Goal: Task Accomplishment & Management: Complete application form

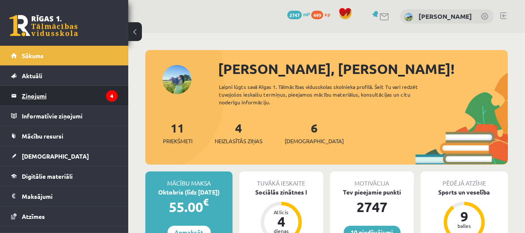
click at [44, 91] on legend "Ziņojumi 4" at bounding box center [70, 96] width 96 height 20
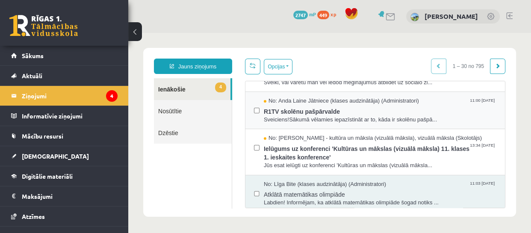
scroll to position [64, 0]
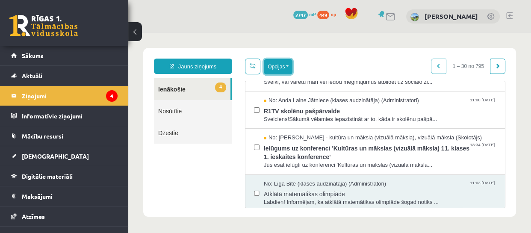
click at [279, 67] on button "Opcijas" at bounding box center [278, 66] width 29 height 15
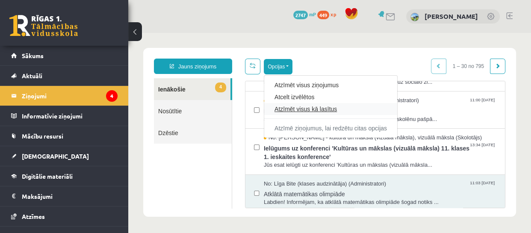
click at [302, 110] on link "Atzīmēt visus kā lasītus" at bounding box center [330, 109] width 112 height 9
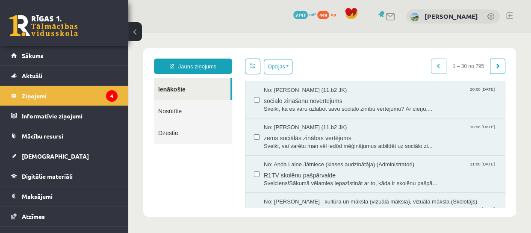
scroll to position [0, 0]
click at [219, 82] on link "Ienākošie" at bounding box center [192, 89] width 76 height 22
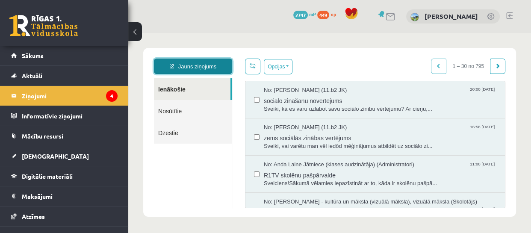
click at [196, 69] on link "Jauns ziņojums" at bounding box center [193, 66] width 78 height 15
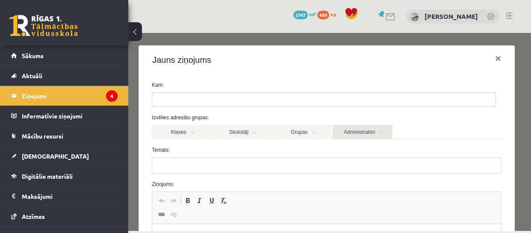
click at [351, 128] on link "Administratori" at bounding box center [362, 132] width 60 height 15
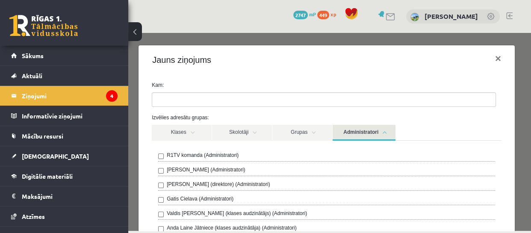
click at [346, 130] on link "Administratori" at bounding box center [363, 133] width 63 height 16
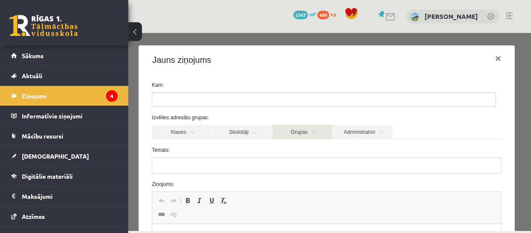
click at [312, 130] on link "Grupas" at bounding box center [302, 132] width 60 height 15
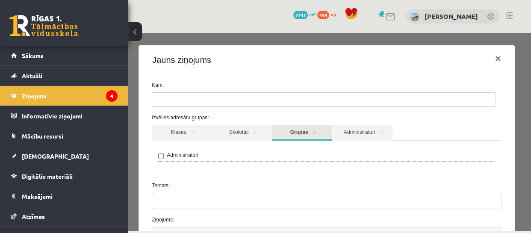
click at [266, 146] on div "Administratori" at bounding box center [326, 158] width 349 height 34
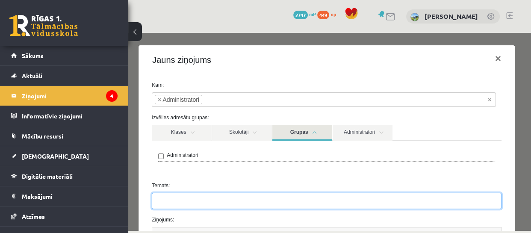
click at [170, 202] on input "Temats:" at bounding box center [326, 201] width 349 height 16
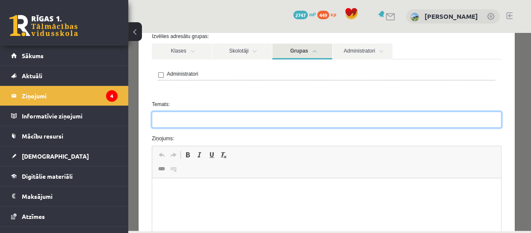
scroll to position [81, 0]
type input "**********"
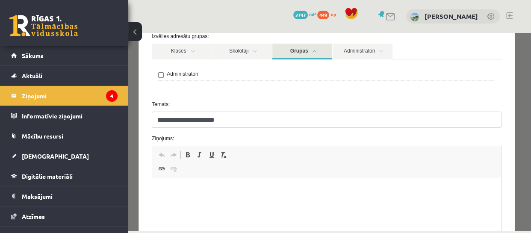
click at [170, 202] on html at bounding box center [326, 191] width 349 height 26
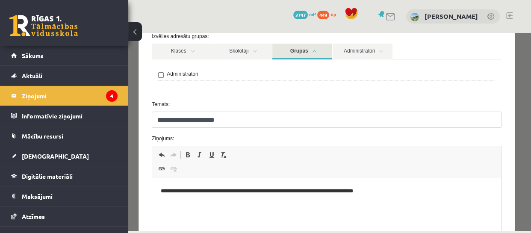
click at [292, 190] on p "**********" at bounding box center [324, 191] width 326 height 9
click at [395, 190] on p "**********" at bounding box center [324, 191] width 326 height 9
click at [385, 192] on p "**********" at bounding box center [324, 191] width 326 height 9
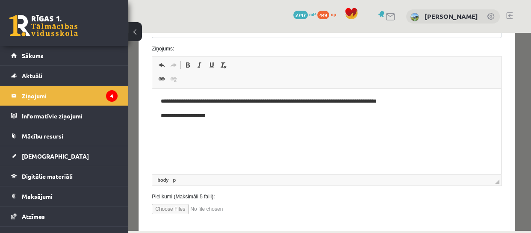
scroll to position [171, 0]
click at [421, 107] on body "**********" at bounding box center [326, 108] width 331 height 23
click at [416, 104] on p "**********" at bounding box center [324, 101] width 326 height 9
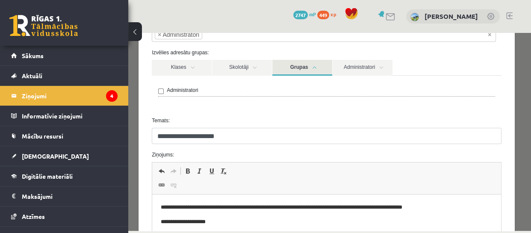
scroll to position [215, 0]
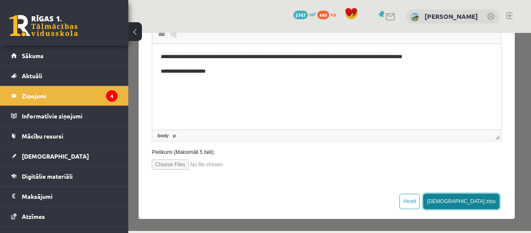
click at [483, 193] on button "Sūtīt ziņu" at bounding box center [461, 200] width 76 height 15
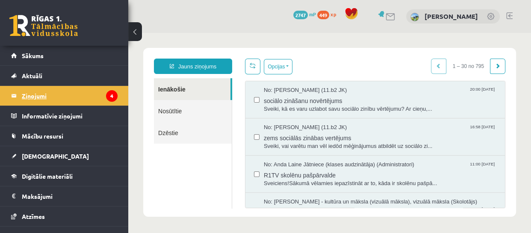
scroll to position [0, 0]
click at [38, 92] on legend "Ziņojumi 4" at bounding box center [70, 96] width 96 height 20
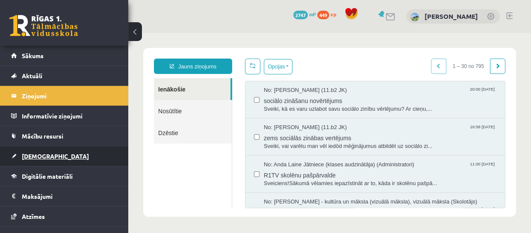
click at [34, 154] on span "[DEMOGRAPHIC_DATA]" at bounding box center [55, 156] width 67 height 8
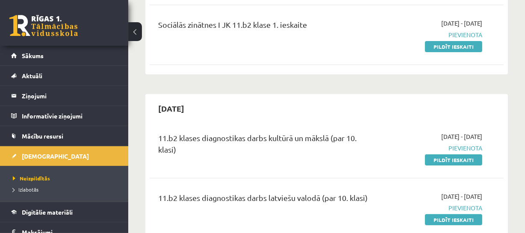
scroll to position [164, 0]
click at [55, 23] on link at bounding box center [43, 25] width 68 height 21
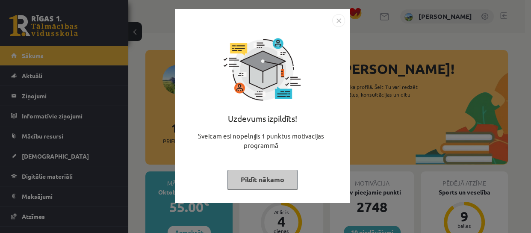
click at [273, 179] on button "Pildīt nākamo" at bounding box center [262, 180] width 70 height 20
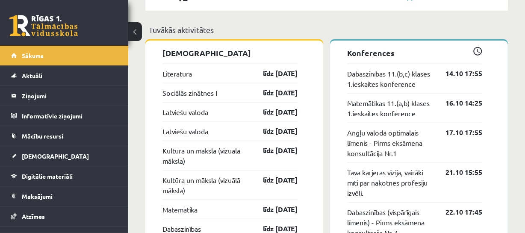
scroll to position [757, 0]
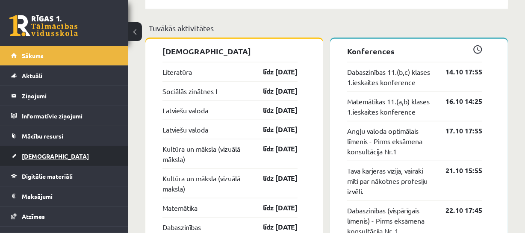
click at [39, 158] on span "[DEMOGRAPHIC_DATA]" at bounding box center [55, 156] width 67 height 8
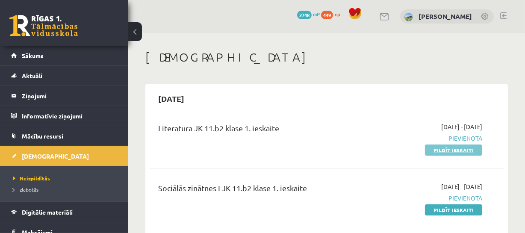
click at [454, 153] on link "Pildīt ieskaiti" at bounding box center [453, 149] width 57 height 11
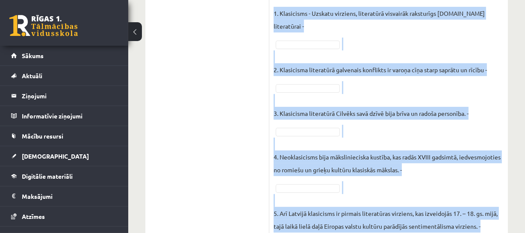
scroll to position [555, 0]
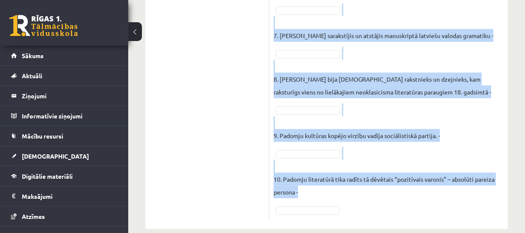
drag, startPoint x: 273, startPoint y: 37, endPoint x: 430, endPoint y: 212, distance: 234.8
copy div "Loremipsum, dolo si amet consecteturad el seddoei (T), inci utlaboree (D)! Magn…"
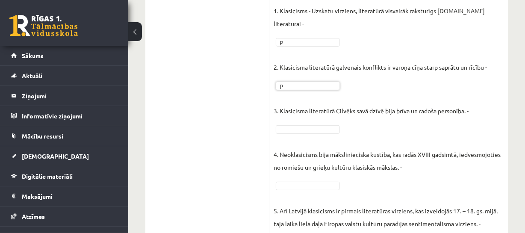
scroll to position [278, 0]
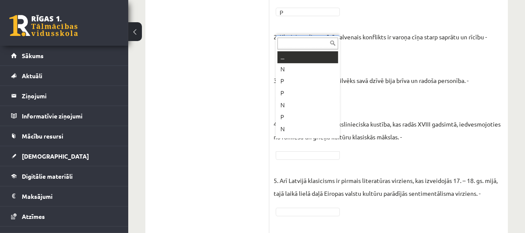
type input "*"
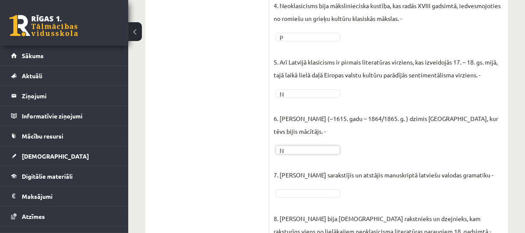
scroll to position [393, 0]
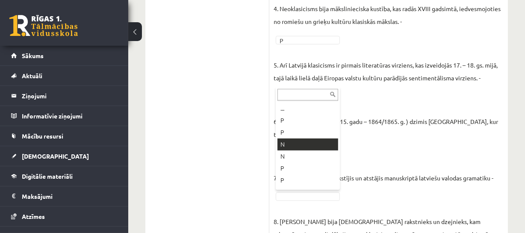
type input "*"
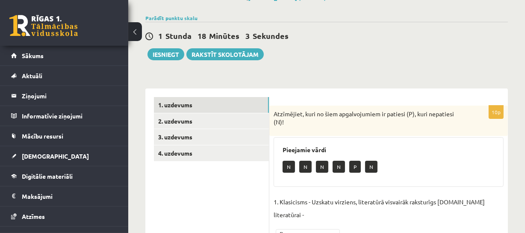
scroll to position [56, 0]
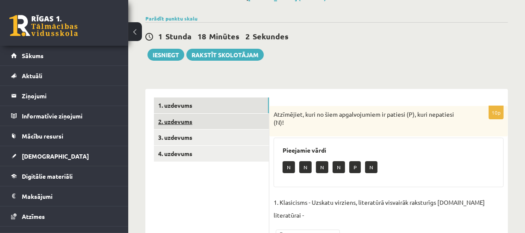
click at [256, 115] on link "2. uzdevums" at bounding box center [211, 122] width 115 height 16
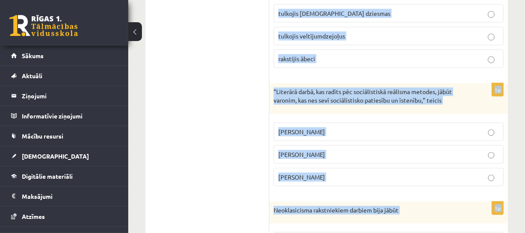
scroll to position [1126, 0]
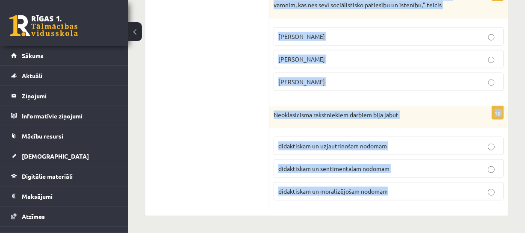
drag, startPoint x: 273, startPoint y: 70, endPoint x: 414, endPoint y: 191, distance: 186.3
copy form "Traģēdiju iecienītākā tēma bija varas un sabiedrības interešu sadursme, konflik…"
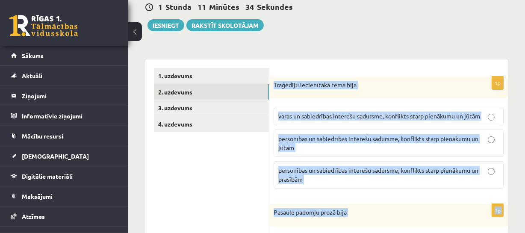
scroll to position [85, 0]
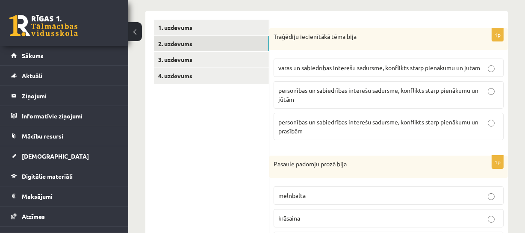
scroll to position [135, 0]
click at [341, 98] on p "personības un sabiedrības interešu sadursme, konflikts starp pienākumu un jūtām" at bounding box center [388, 94] width 220 height 18
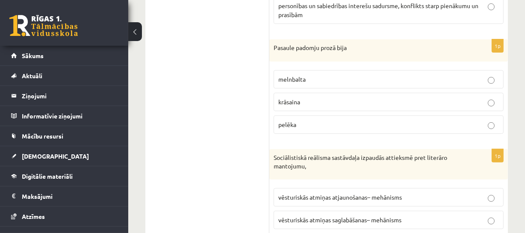
scroll to position [252, 0]
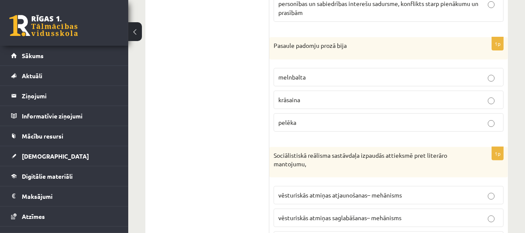
click at [324, 76] on p "melnbalta" at bounding box center [388, 77] width 220 height 9
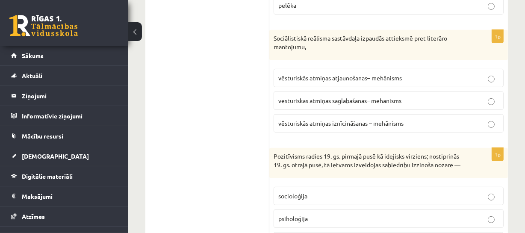
scroll to position [370, 0]
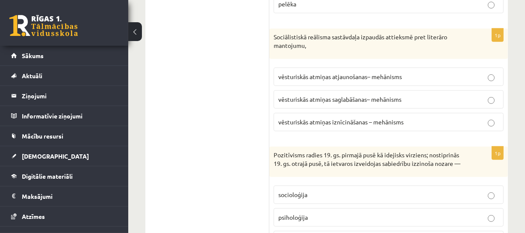
click at [315, 120] on span "vēsturiskās atmiņas iznīcināšanas – mehānisms" at bounding box center [340, 122] width 125 height 8
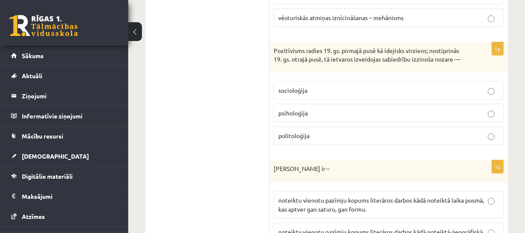
scroll to position [494, 0]
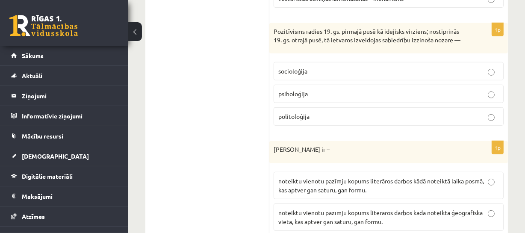
click at [318, 73] on label "socioloģija" at bounding box center [388, 71] width 230 height 18
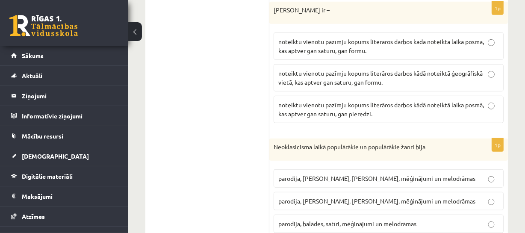
scroll to position [633, 0]
click at [393, 51] on span "noteiktu vienotu pazīmju kopums literāros darbos kādā noteiktā laika posmā, kas…" at bounding box center [380, 45] width 205 height 17
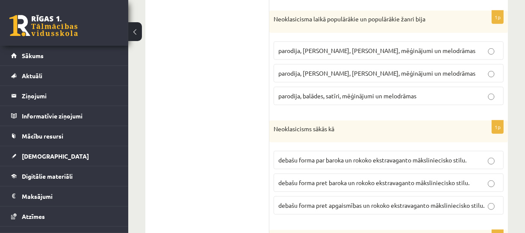
scroll to position [761, 0]
click at [349, 76] on span "parodija, odas, satīri, mēģinājumi un melodrāmas" at bounding box center [376, 73] width 197 height 8
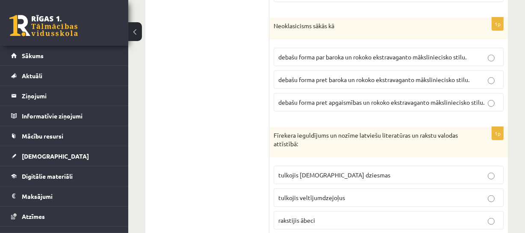
scroll to position [865, 0]
click at [386, 60] on span "debašu forma par baroka un rokoko ekstravaganto māksliniecisko stilu." at bounding box center [372, 56] width 188 height 8
click at [292, 80] on label "debašu forma pret baroka un rokoko ekstravaganto māksliniecisko stilu." at bounding box center [388, 79] width 230 height 18
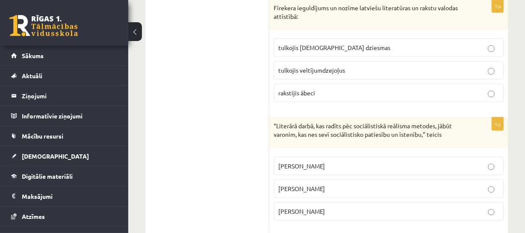
scroll to position [992, 0]
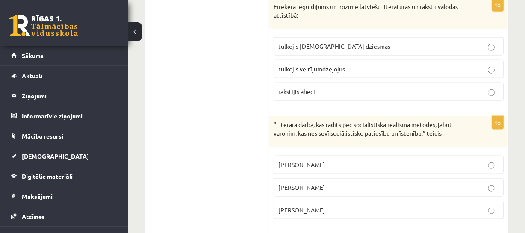
click at [314, 50] on span "tulkojis baznīcas dziesmas" at bounding box center [334, 46] width 112 height 8
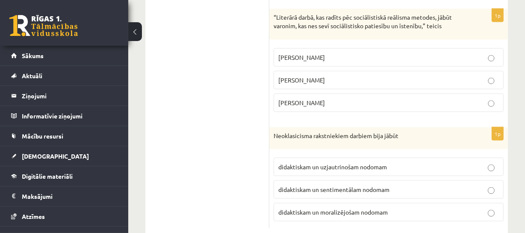
scroll to position [1100, 0]
click at [323, 106] on p "Andrejs Upīts" at bounding box center [388, 102] width 220 height 9
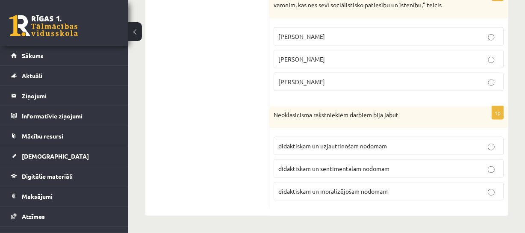
click at [370, 192] on span "didaktiskam un moralizējošam nodomam" at bounding box center [332, 191] width 109 height 8
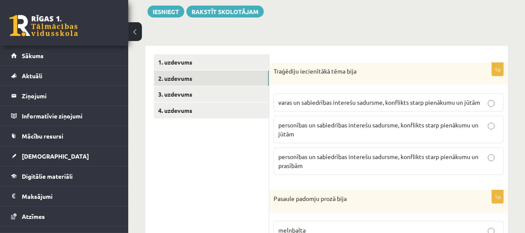
scroll to position [99, 0]
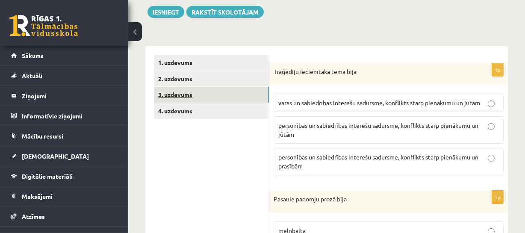
click at [205, 94] on link "3. uzdevums" at bounding box center [211, 95] width 115 height 16
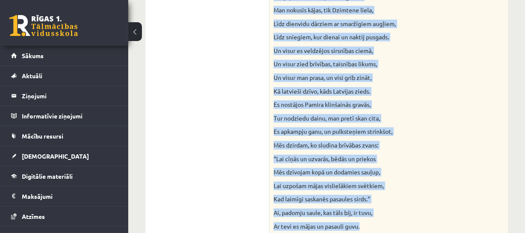
scroll to position [778, 0]
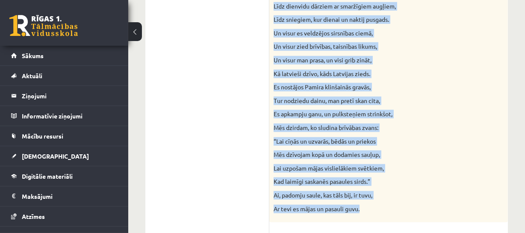
drag, startPoint x: 273, startPoint y: 69, endPoint x: 375, endPoint y: 210, distance: 173.8
copy div "Izlasiet Jāņa Sudrabkalna dzejoli “Dzimtene”! Kādas klasicisma un normatīvisma …"
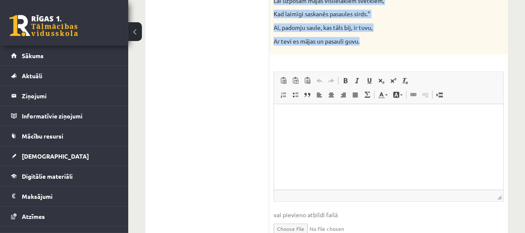
scroll to position [961, 0]
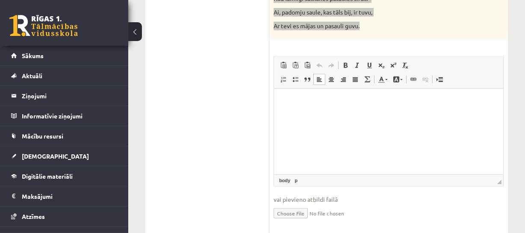
drag, startPoint x: 634, startPoint y: 185, endPoint x: 361, endPoint y: 96, distance: 287.7
click at [361, 96] on html at bounding box center [387, 102] width 229 height 26
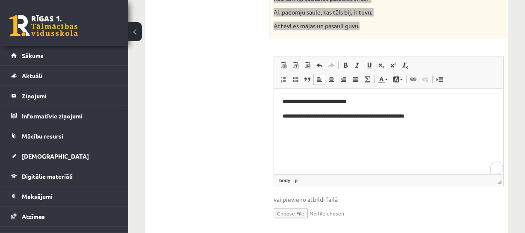
click at [431, 115] on p "**********" at bounding box center [388, 116] width 212 height 9
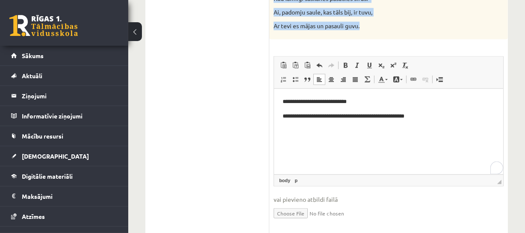
click at [361, 183] on span "◢ Elementa ceļš body p" at bounding box center [388, 180] width 229 height 12
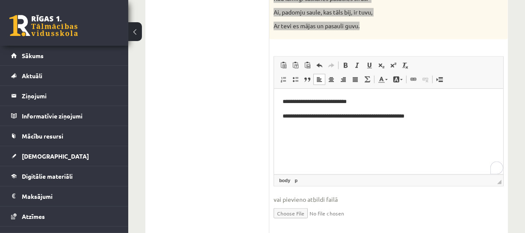
click at [427, 120] on p "**********" at bounding box center [388, 116] width 212 height 9
click at [428, 116] on p "**********" at bounding box center [388, 116] width 212 height 9
click at [426, 119] on p "**********" at bounding box center [388, 116] width 212 height 9
drag, startPoint x: 683, startPoint y: 316, endPoint x: 380, endPoint y: 135, distance: 352.7
click at [380, 129] on html "**********" at bounding box center [387, 109] width 229 height 40
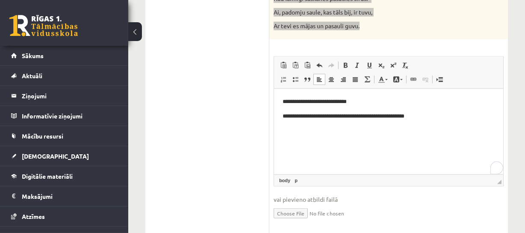
click at [429, 118] on p "**********" at bounding box center [388, 116] width 212 height 9
click at [427, 116] on p "**********" at bounding box center [388, 116] width 212 height 9
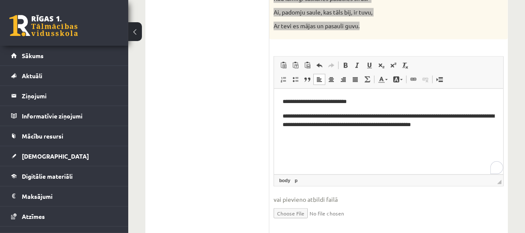
click at [436, 124] on p "**********" at bounding box center [388, 121] width 212 height 18
click at [475, 126] on p "**********" at bounding box center [388, 121] width 212 height 18
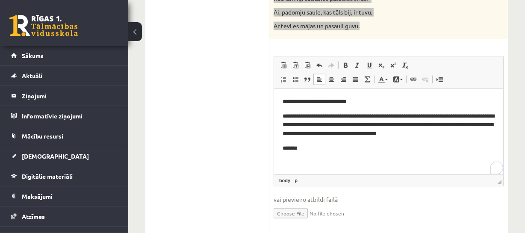
click at [294, 148] on p "*******" at bounding box center [388, 148] width 212 height 9
click at [294, 115] on p "**********" at bounding box center [388, 125] width 212 height 26
click at [311, 152] on p "*******" at bounding box center [388, 148] width 212 height 9
click at [296, 149] on p "*******" at bounding box center [388, 148] width 212 height 9
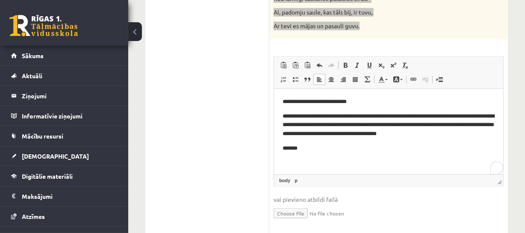
click at [298, 149] on p "*******" at bounding box center [388, 148] width 212 height 9
click at [297, 117] on p "**********" at bounding box center [388, 125] width 212 height 26
click at [311, 150] on p "*******" at bounding box center [388, 148] width 212 height 9
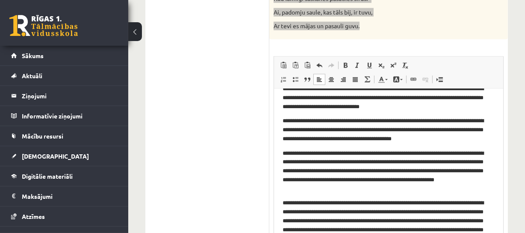
scroll to position [106, 0]
drag, startPoint x: 499, startPoint y: 180, endPoint x: 507, endPoint y: 251, distance: 70.9
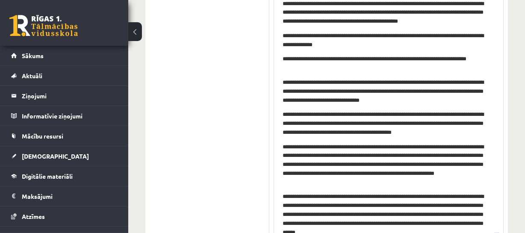
scroll to position [0, 0]
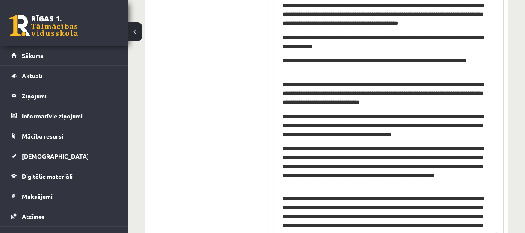
drag, startPoint x: 496, startPoint y: 153, endPoint x: 504, endPoint y: 244, distance: 91.3
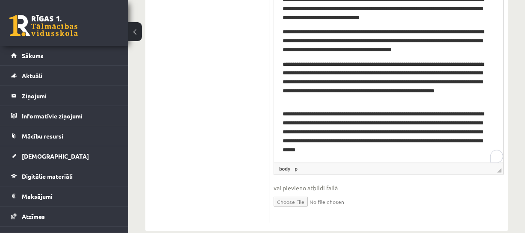
scroll to position [1147, 0]
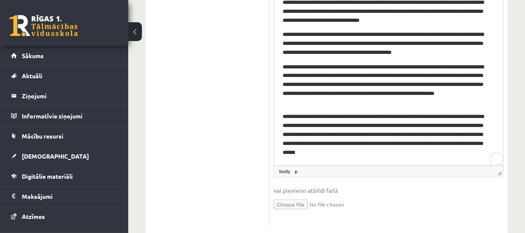
click at [356, 144] on p "**********" at bounding box center [385, 135] width 206 height 44
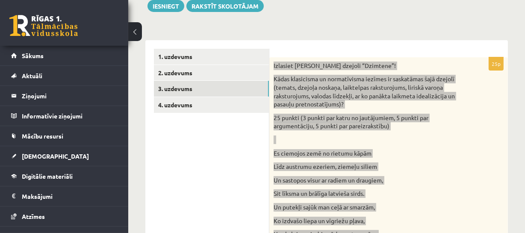
scroll to position [103, 0]
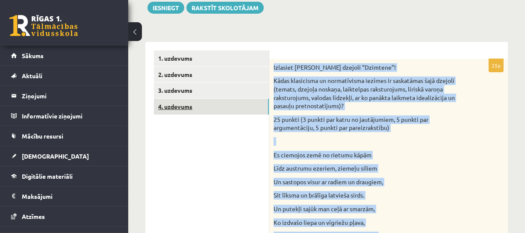
click at [261, 107] on link "4. uzdevums" at bounding box center [211, 107] width 115 height 16
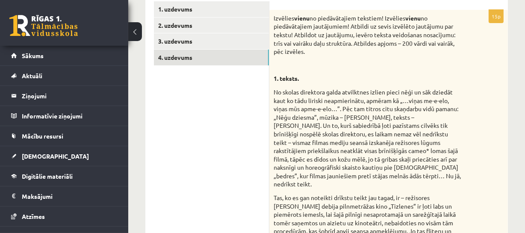
scroll to position [0, 0]
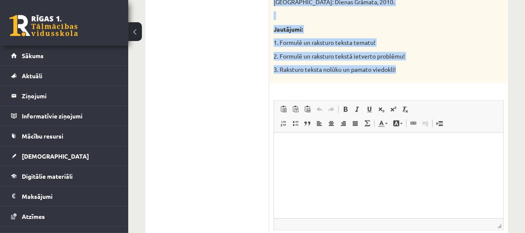
drag, startPoint x: 273, startPoint y: 18, endPoint x: 414, endPoint y: 38, distance: 142.4
copy div "Izvēlies vienu no piedāvātajiem tekstiem! Izvēlies vienu no piedāvātajiem jautā…"
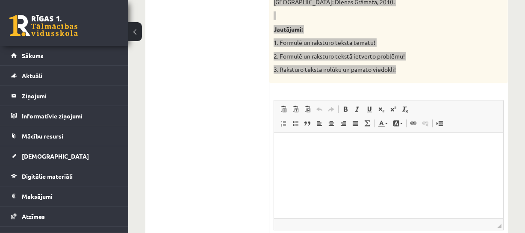
click at [279, 154] on html at bounding box center [387, 145] width 229 height 26
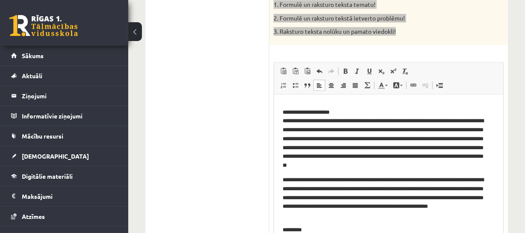
scroll to position [63, 0]
drag, startPoint x: 500, startPoint y: 153, endPoint x: 510, endPoint y: 251, distance: 97.9
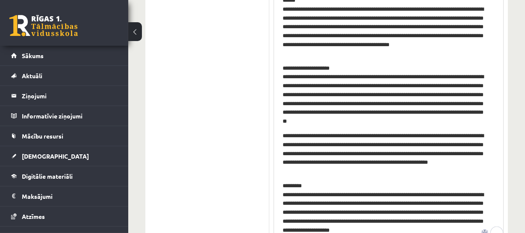
scroll to position [0, 0]
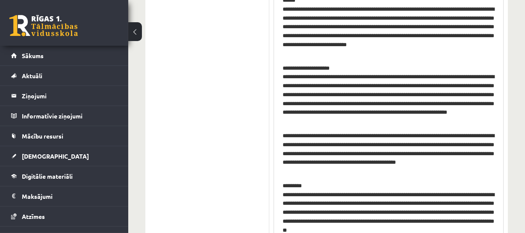
drag, startPoint x: 499, startPoint y: 155, endPoint x: 498, endPoint y: 246, distance: 91.4
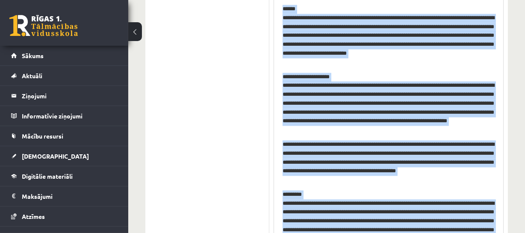
scroll to position [1508, 0]
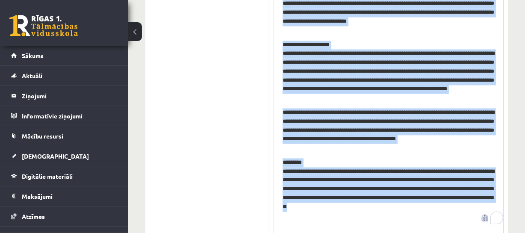
drag, startPoint x: 278, startPoint y: -24, endPoint x: 441, endPoint y: 208, distance: 283.6
click at [441, 208] on html "**********" at bounding box center [387, 92] width 229 height 256
copy body "**********"
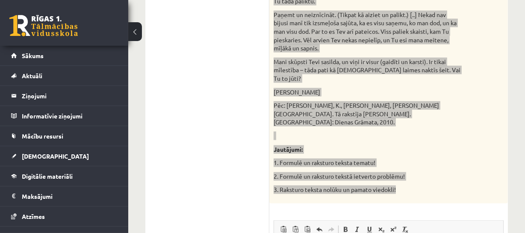
scroll to position [1206, 0]
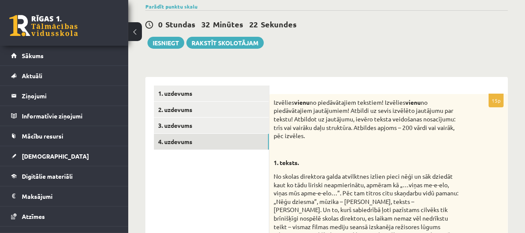
scroll to position [71, 0]
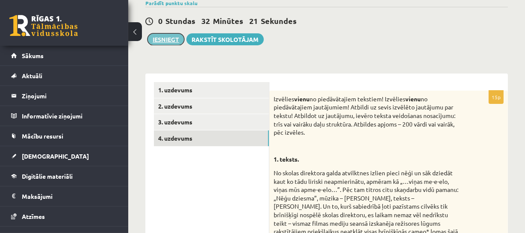
click at [166, 39] on button "Iesniegt" at bounding box center [165, 39] width 37 height 12
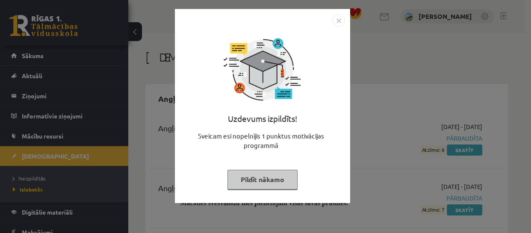
drag, startPoint x: 267, startPoint y: 197, endPoint x: 271, endPoint y: 180, distance: 17.5
click at [271, 180] on div "Uzdevums izpildīts! Sveicam esi nopelnījis 1 punktus motivācijas programmā Pild…" at bounding box center [262, 112] width 165 height 171
click at [271, 180] on button "Pildīt nākamo" at bounding box center [262, 180] width 70 height 20
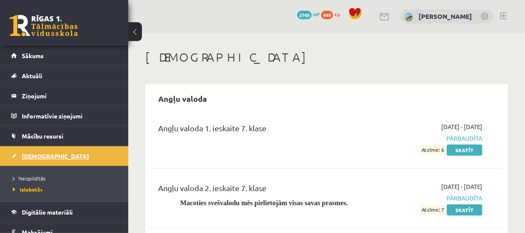
click at [40, 152] on span "[DEMOGRAPHIC_DATA]" at bounding box center [55, 156] width 67 height 8
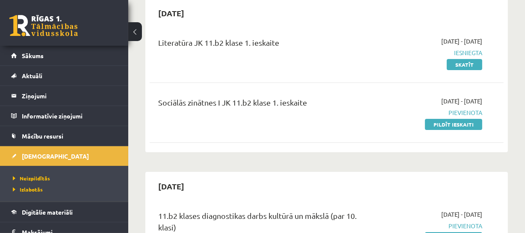
scroll to position [85, 0]
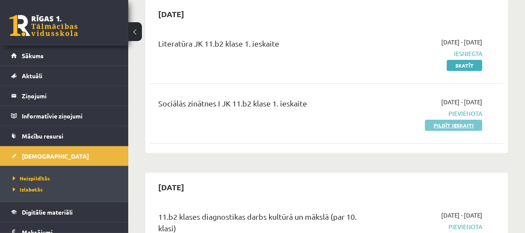
click at [447, 123] on link "Pildīt ieskaiti" at bounding box center [453, 125] width 57 height 11
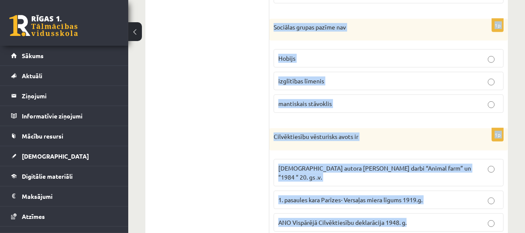
scroll to position [493, 0]
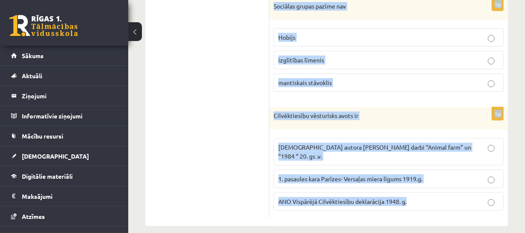
drag, startPoint x: 274, startPoint y: 169, endPoint x: 496, endPoint y: 206, distance: 225.6
copy form "Parlaments un partijas ir demokrātiskas politikas Garīgie līdzekļi organizatori…"
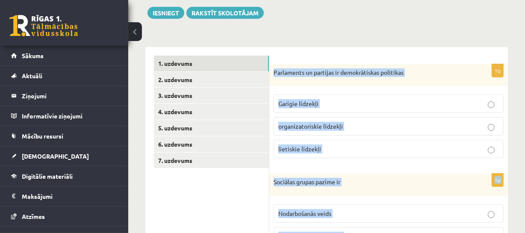
scroll to position [98, 0]
click at [308, 120] on label "organizatoriskie līdzekļi" at bounding box center [388, 126] width 230 height 18
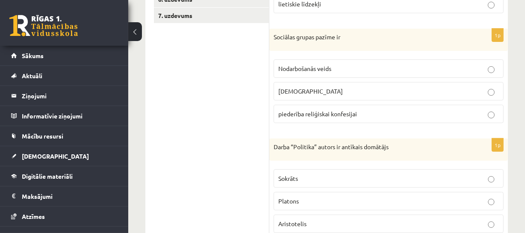
scroll to position [244, 0]
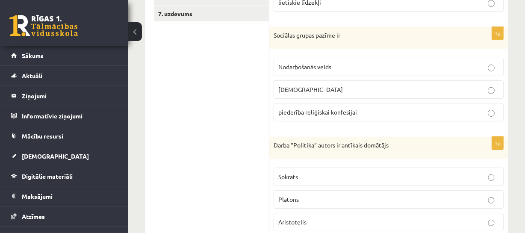
click at [334, 63] on p "Nodarbošanās veids" at bounding box center [388, 66] width 220 height 9
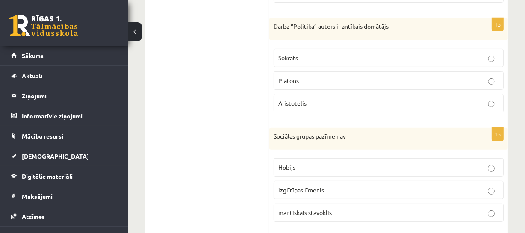
scroll to position [363, 0]
click at [318, 99] on p "Aristotelis" at bounding box center [388, 103] width 220 height 9
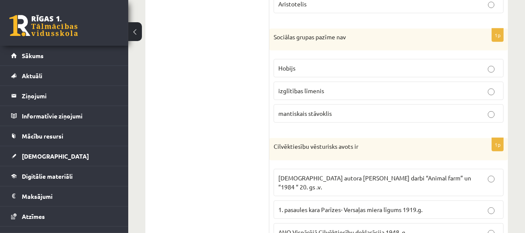
scroll to position [465, 0]
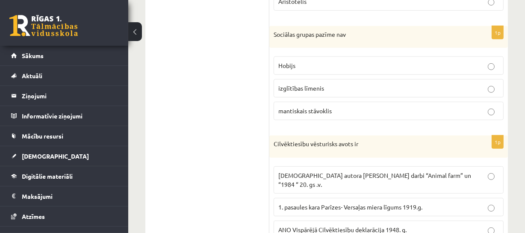
click at [299, 69] on p "Hobijs" at bounding box center [388, 65] width 220 height 9
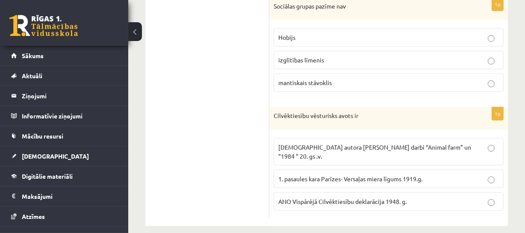
click at [326, 197] on p "ANO Vispārējā Cilvēktiesību deklarācija 1948. g." at bounding box center [388, 201] width 220 height 9
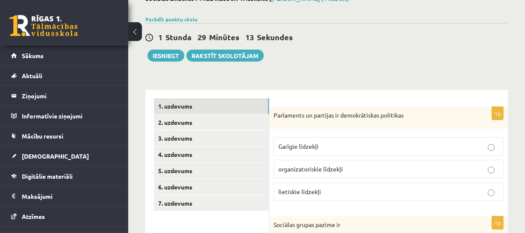
scroll to position [53, 0]
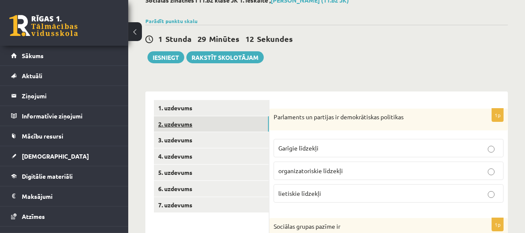
click at [248, 124] on link "2. uzdevums" at bounding box center [211, 124] width 115 height 16
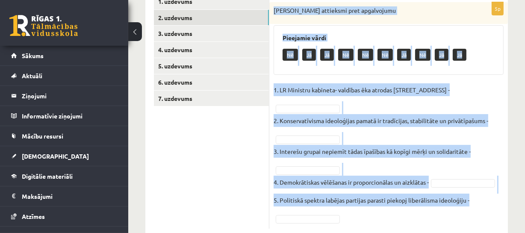
scroll to position [168, 0]
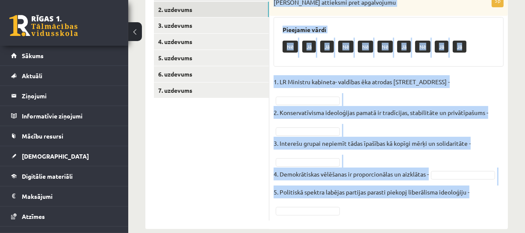
drag, startPoint x: 273, startPoint y: 117, endPoint x: 479, endPoint y: 199, distance: 221.6
click at [479, 199] on div "5p Izsaki attieksmi pret apgalvojumu Pieejamie vārdi Nē Jā Jā Nē Nē Nē Jā Nē Jā…" at bounding box center [388, 107] width 238 height 226
copy div "[PERSON_NAME] attieksmi pret apgalvojumu Pieejamie vārdi Nē Jā Jā Nē Nē Nē Jā N…"
click at [331, 94] on fieldset "1. LR Ministru kabineta- valdības ēka atrodas [STREET_ADDRESS] Konservatīvisma …" at bounding box center [388, 145] width 230 height 141
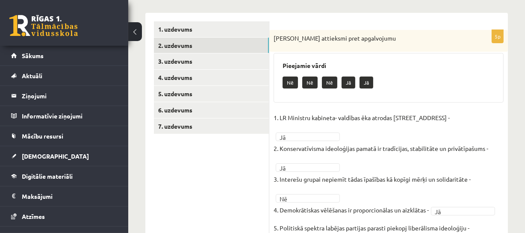
scroll to position [132, 0]
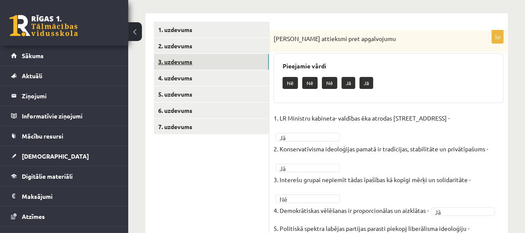
click at [258, 56] on link "3. uzdevums" at bounding box center [211, 62] width 115 height 16
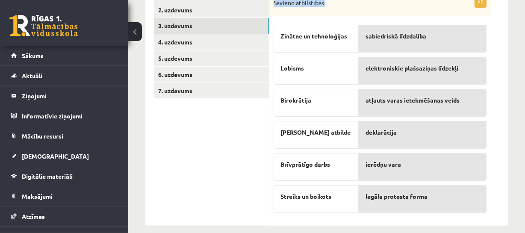
scroll to position [177, 0]
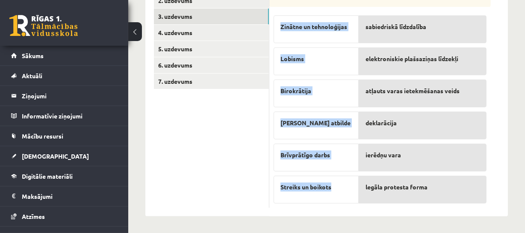
drag, startPoint x: 271, startPoint y: 37, endPoint x: 335, endPoint y: 187, distance: 162.7
click at [335, 187] on div "6p Savieno atbilstības Zinātne un tehnoloģijas Lobisms [GEOGRAPHIC_DATA] Lieka …" at bounding box center [379, 96] width 221 height 223
copy div "Savieno atbilstības Zinātne un tehnoloģijas Lobisms Birokrātija [PERSON_NAME] a…"
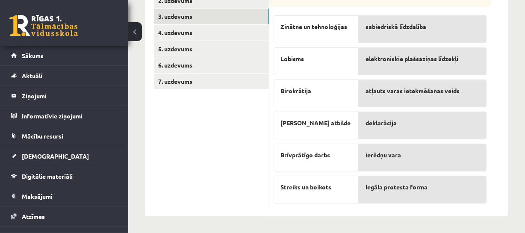
click at [367, 15] on div "sabiedriskā līdzdalība" at bounding box center [422, 29] width 128 height 28
drag, startPoint x: 368, startPoint y: 8, endPoint x: 515, endPoint y: 147, distance: 202.1
click at [515, 147] on div "**********" at bounding box center [326, 44] width 396 height 377
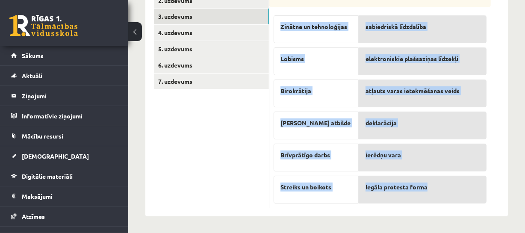
drag, startPoint x: 273, startPoint y: 90, endPoint x: 439, endPoint y: 190, distance: 193.3
click at [439, 190] on div "6p Savieno atbilstības Zinātne un tehnoloģijas Lobisms [GEOGRAPHIC_DATA] Lieka …" at bounding box center [379, 96] width 221 height 223
copy div "Savieno atbilstības Zinātne un tehnoloģijas Lobisms Birokrātija Lieka atbilde […"
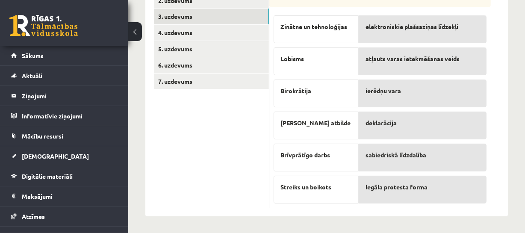
click at [381, 122] on span "deklarācija" at bounding box center [380, 122] width 31 height 9
drag, startPoint x: 381, startPoint y: 122, endPoint x: 263, endPoint y: 48, distance: 139.0
click at [263, 48] on div "**********" at bounding box center [326, 92] width 362 height 249
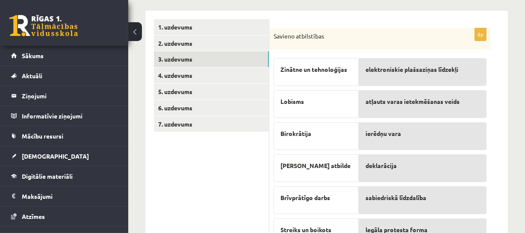
scroll to position [134, 0]
click at [253, 70] on link "4. uzdevums" at bounding box center [211, 76] width 115 height 16
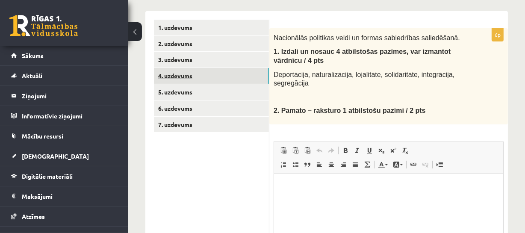
scroll to position [0, 0]
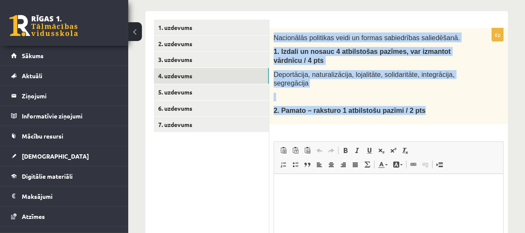
drag, startPoint x: 273, startPoint y: 34, endPoint x: 407, endPoint y: 111, distance: 154.8
click at [407, 111] on div "Nacionālās politikas veidi un formas sabiedrības saliedēšanā. 1. Izdali un nosa…" at bounding box center [388, 76] width 238 height 96
copy div "Nacionālās politikas veidi un formas sabiedrības saliedēšanā. 1. Izdali un nosa…"
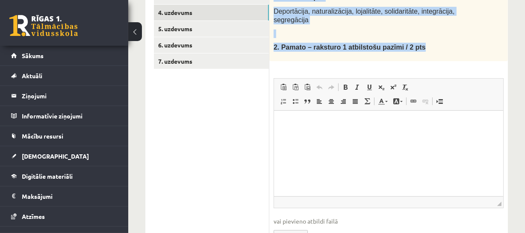
scroll to position [196, 0]
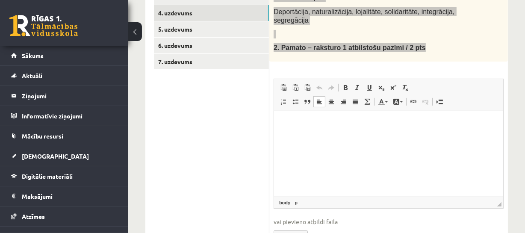
click at [298, 137] on html at bounding box center [387, 124] width 229 height 26
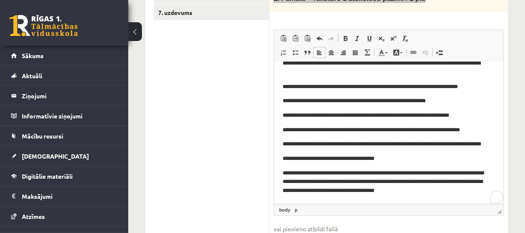
scroll to position [0, 0]
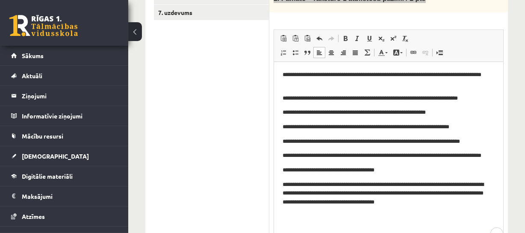
drag, startPoint x: 500, startPoint y: 155, endPoint x: 516, endPoint y: 240, distance: 86.0
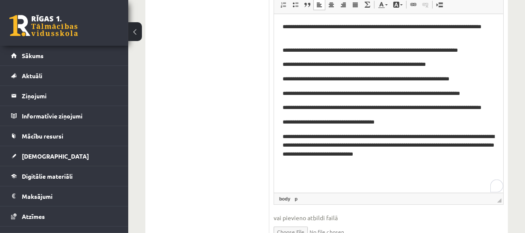
scroll to position [292, 0]
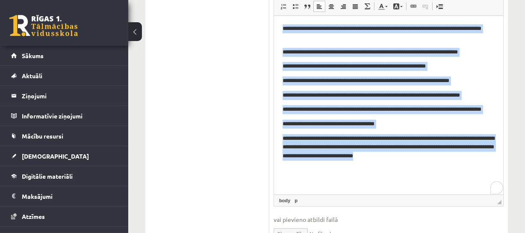
drag, startPoint x: 279, startPoint y: 25, endPoint x: 444, endPoint y: 155, distance: 210.5
click at [444, 155] on html "**********" at bounding box center [387, 91] width 229 height 153
copy body "**********"
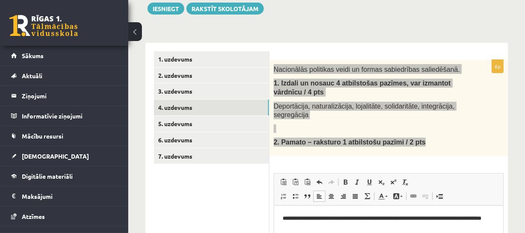
scroll to position [98, 0]
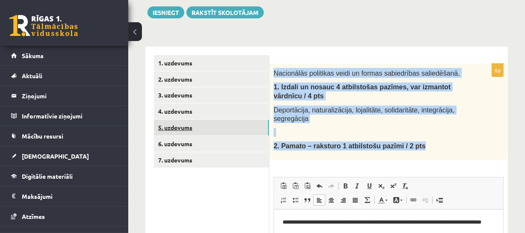
click at [260, 128] on link "5. uzdevums" at bounding box center [211, 128] width 115 height 16
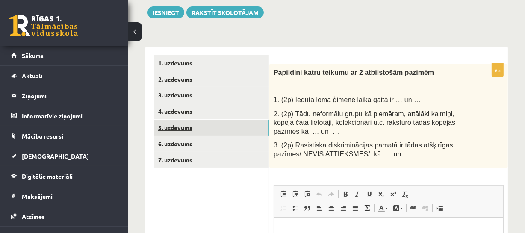
scroll to position [0, 0]
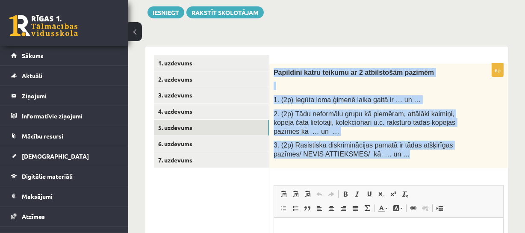
drag, startPoint x: 273, startPoint y: 73, endPoint x: 406, endPoint y: 153, distance: 155.2
click at [406, 153] on div "Papildini katru teikumu ar 2 atbilstošām pazīmēm 1. (2p) Iegūta loma ģimenē lai…" at bounding box center [388, 116] width 238 height 104
copy div "Papildini katru teikumu ar 2 atbilstošām pazīmēm 1. (2p) Iegūta loma ģimenē lai…"
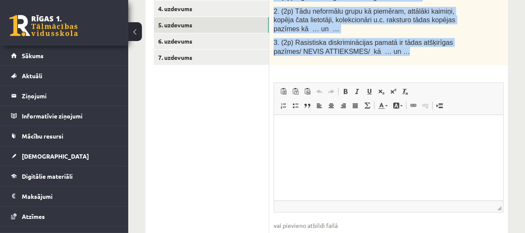
scroll to position [254, 0]
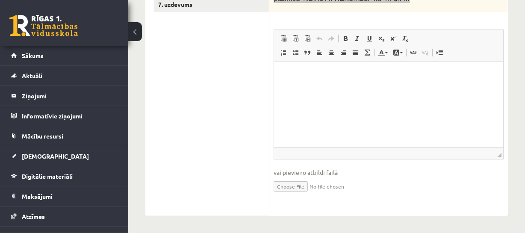
drag, startPoint x: 600, startPoint y: 176, endPoint x: 326, endPoint y: 115, distance: 280.5
click at [326, 88] on html at bounding box center [387, 75] width 229 height 26
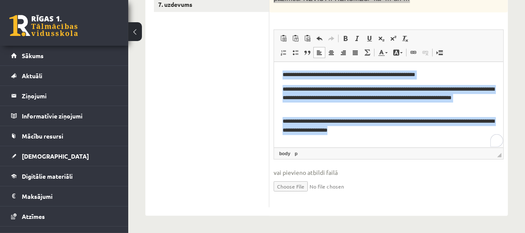
drag, startPoint x: 280, startPoint y: 76, endPoint x: 402, endPoint y: 130, distance: 134.1
click at [402, 130] on html "**********" at bounding box center [387, 102] width 229 height 81
copy body "**********"
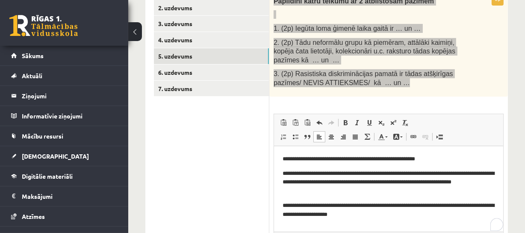
scroll to position [162, 0]
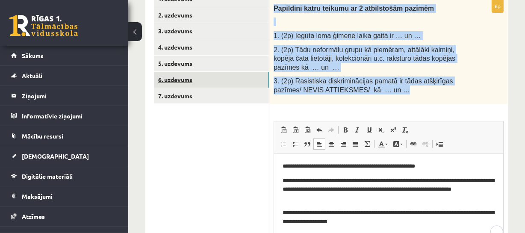
click at [248, 80] on link "6. uzdevums" at bounding box center [211, 80] width 115 height 16
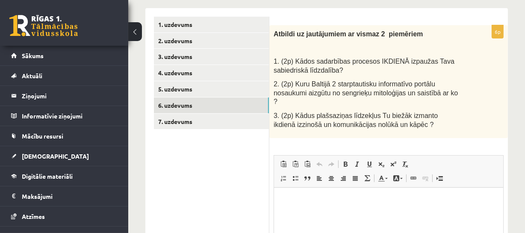
scroll to position [135, 0]
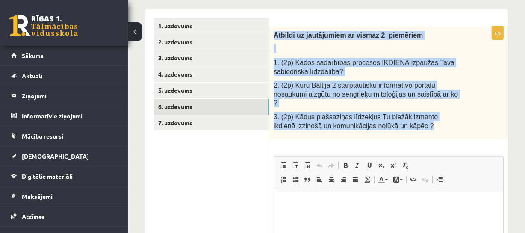
drag, startPoint x: 273, startPoint y: 35, endPoint x: 405, endPoint y: 113, distance: 153.0
click at [405, 113] on div "Atbildi uz jautājumiem ar vismaz 2 piemēriem 1. (2p) Kādos sadarbības procesos …" at bounding box center [388, 82] width 238 height 113
copy div "Atbildi uz jautājumiem ar vismaz 2 piemēriem 1. (2p) Kādos sadarbības procesos …"
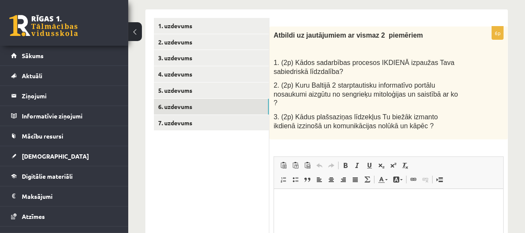
click at [308, 189] on iframe at bounding box center [388, 231] width 229 height 85
click at [308, 191] on html at bounding box center [387, 202] width 229 height 26
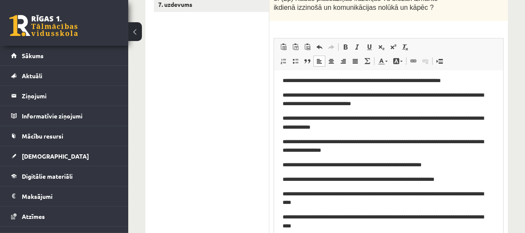
scroll to position [3, 0]
drag, startPoint x: 499, startPoint y: 154, endPoint x: 494, endPoint y: 251, distance: 97.1
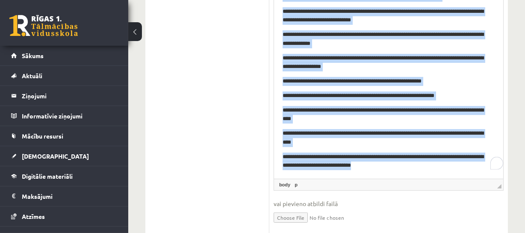
scroll to position [360, 0]
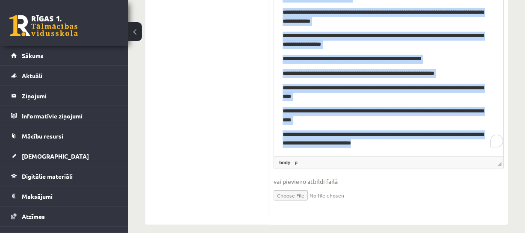
drag, startPoint x: 281, startPoint y: -29, endPoint x: 397, endPoint y: 145, distance: 209.3
click at [397, 145] on html "**********" at bounding box center [387, 59] width 229 height 194
copy body "**********"
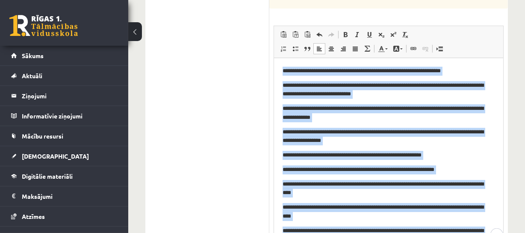
scroll to position [3, 0]
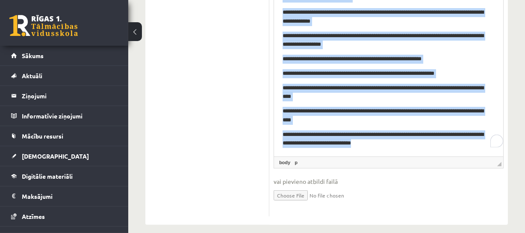
drag, startPoint x: 280, startPoint y: -23, endPoint x: 406, endPoint y: 147, distance: 211.7
click at [406, 147] on html "**********" at bounding box center [387, 59] width 229 height 194
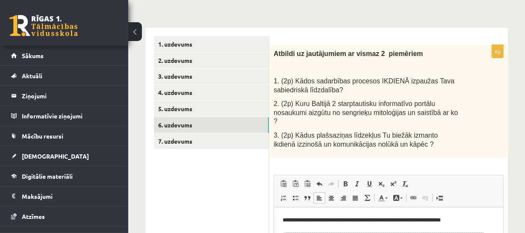
scroll to position [116, 0]
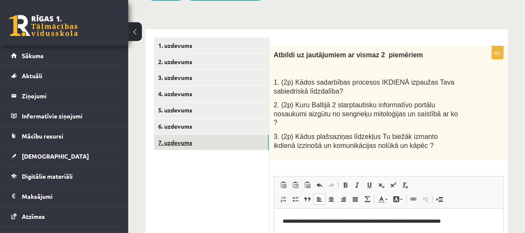
click at [259, 140] on link "7. uzdevums" at bounding box center [211, 143] width 115 height 16
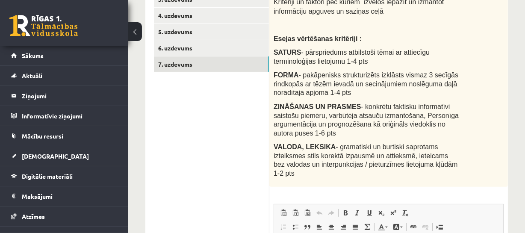
scroll to position [155, 0]
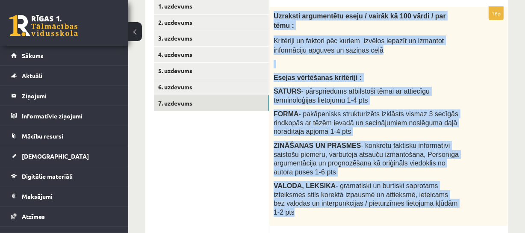
drag, startPoint x: 273, startPoint y: 55, endPoint x: 424, endPoint y: 182, distance: 197.1
click at [424, 182] on div "Uzraksti argumentētu eseju / vairāk kā 100 vārdi / par tēmu : Kritēriji un fakt…" at bounding box center [388, 116] width 238 height 219
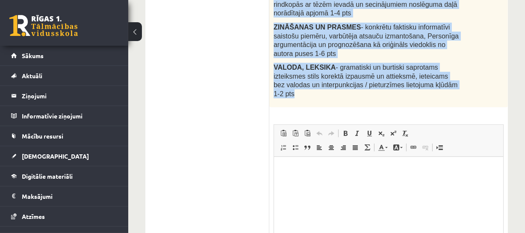
scroll to position [308, 0]
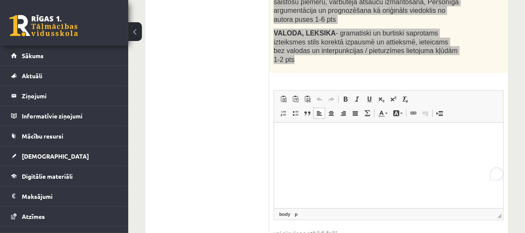
click at [350, 148] on html at bounding box center [387, 135] width 229 height 26
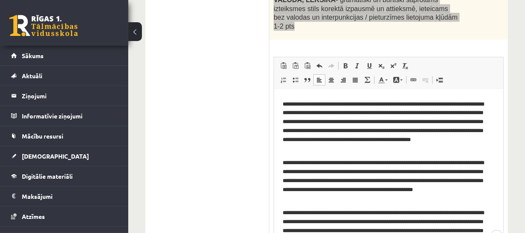
scroll to position [10, 0]
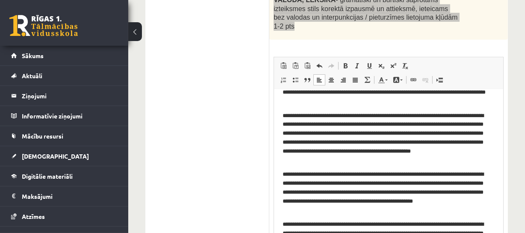
drag, startPoint x: 499, startPoint y: 153, endPoint x: 508, endPoint y: 251, distance: 97.8
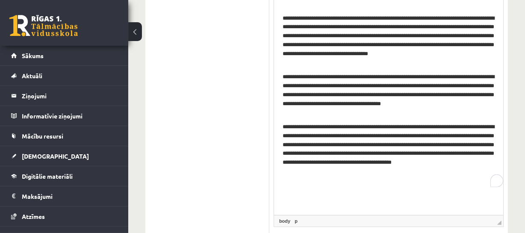
scroll to position [0, 0]
drag, startPoint x: 498, startPoint y: 152, endPoint x: 502, endPoint y: 206, distance: 53.5
click at [502, 226] on span "◢ Elementa ceļš body p" at bounding box center [388, 232] width 229 height 12
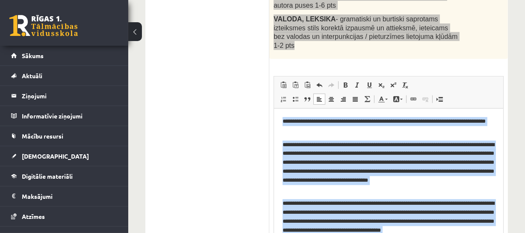
scroll to position [507, 0]
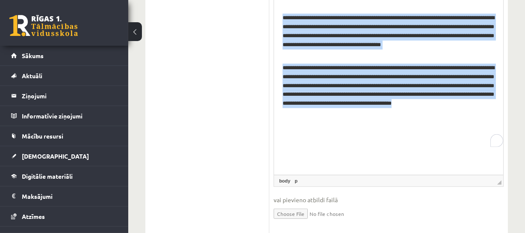
drag, startPoint x: 277, startPoint y: -64, endPoint x: 358, endPoint y: 127, distance: 208.4
click at [358, 126] on html "**********" at bounding box center [387, 24] width 229 height 202
drag, startPoint x: 279, startPoint y: -66, endPoint x: 368, endPoint y: 118, distance: 203.8
click at [368, 118] on html "**********" at bounding box center [387, 24] width 229 height 202
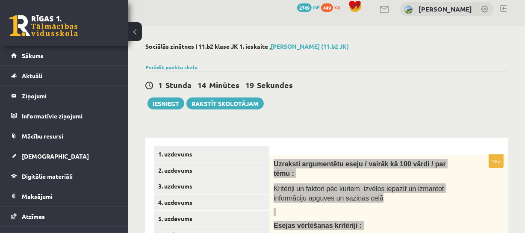
scroll to position [0, 0]
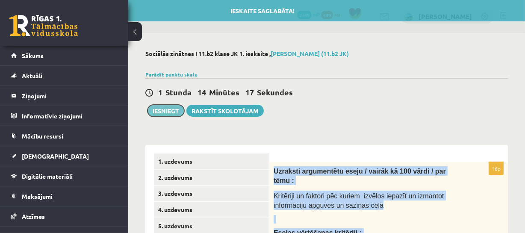
click at [171, 110] on button "Iesniegt" at bounding box center [165, 111] width 37 height 12
